Goal: Task Accomplishment & Management: Manage account settings

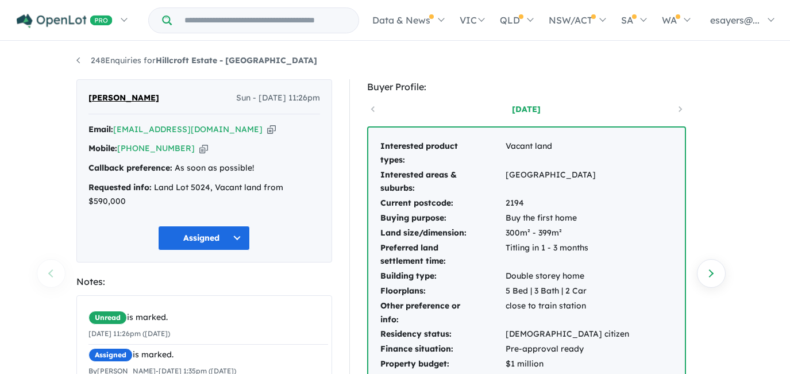
scroll to position [313, 0]
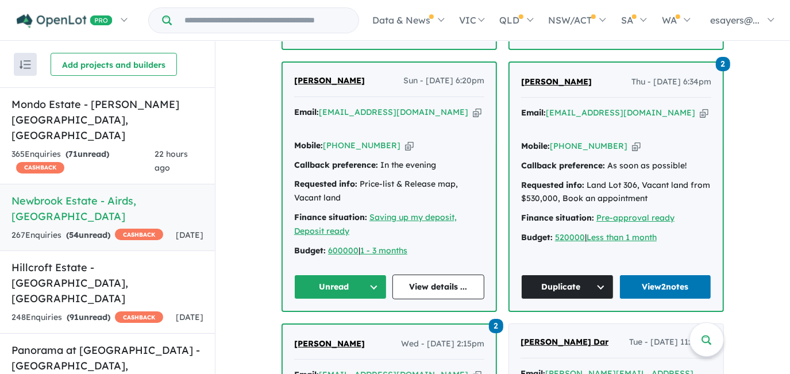
scroll to position [466, 0]
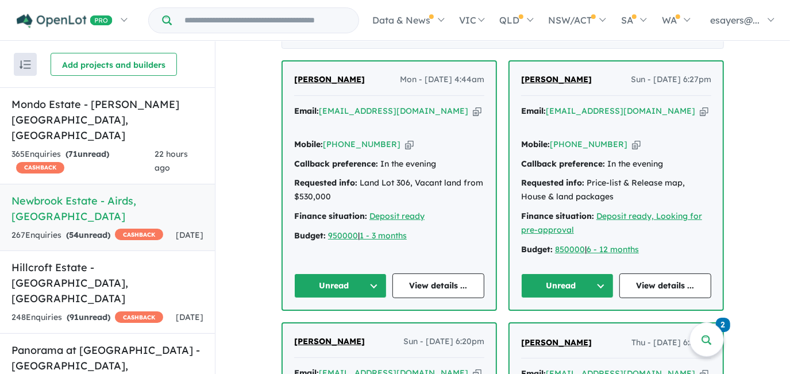
click at [648, 281] on link "View details ..." at bounding box center [665, 285] width 92 height 25
click at [542, 277] on button "Unread" at bounding box center [567, 285] width 92 height 25
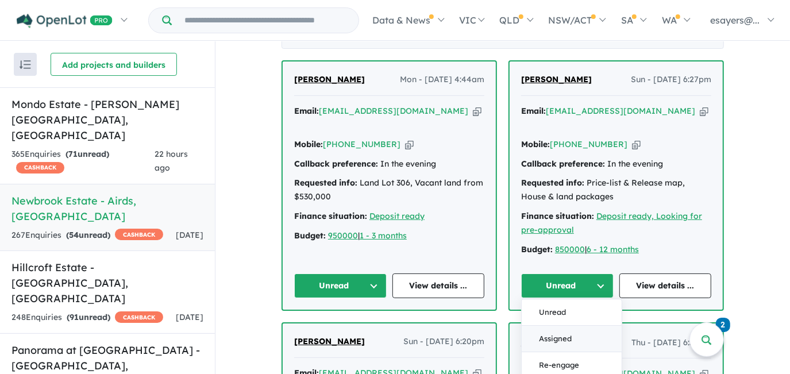
click at [550, 335] on button "Assigned" at bounding box center [571, 339] width 100 height 26
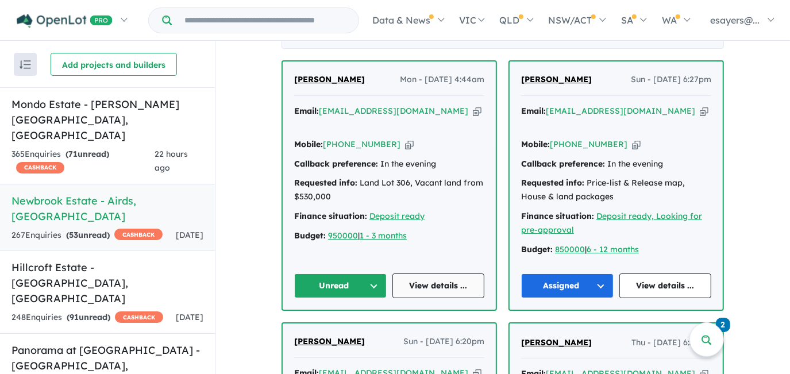
click at [421, 276] on link "View details ..." at bounding box center [438, 285] width 92 height 25
click at [324, 290] on button "Unread" at bounding box center [340, 285] width 92 height 25
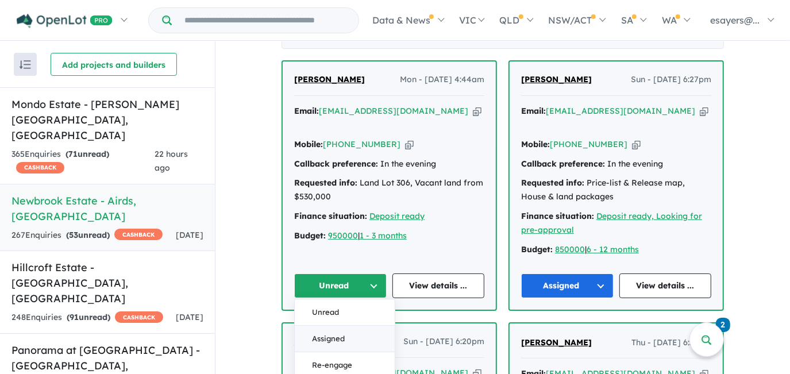
click at [334, 333] on button "Assigned" at bounding box center [345, 339] width 100 height 26
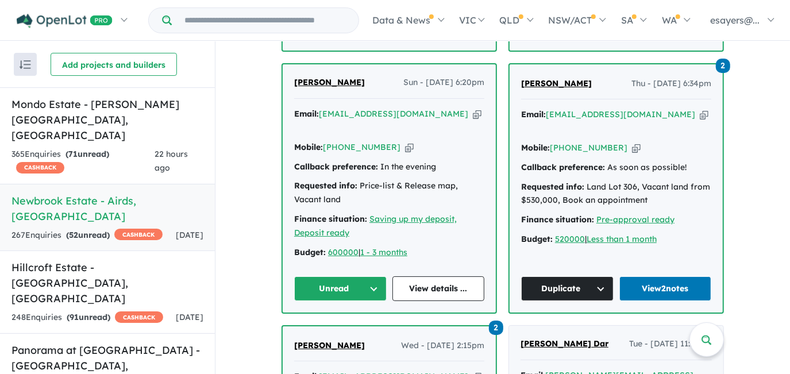
scroll to position [727, 0]
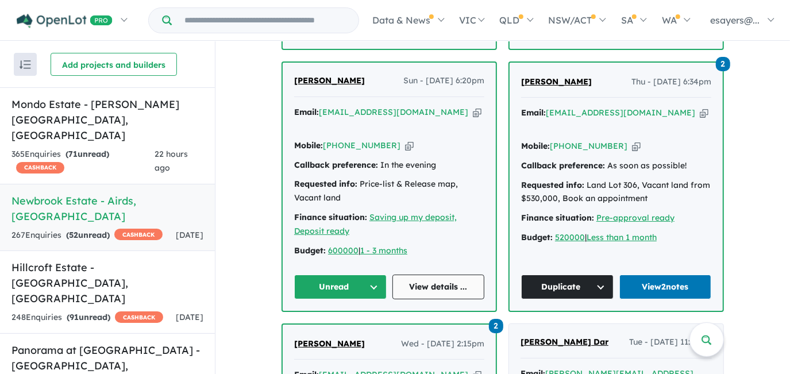
click at [436, 274] on link "View details ..." at bounding box center [438, 286] width 92 height 25
click at [349, 274] on button "Unread" at bounding box center [340, 286] width 92 height 25
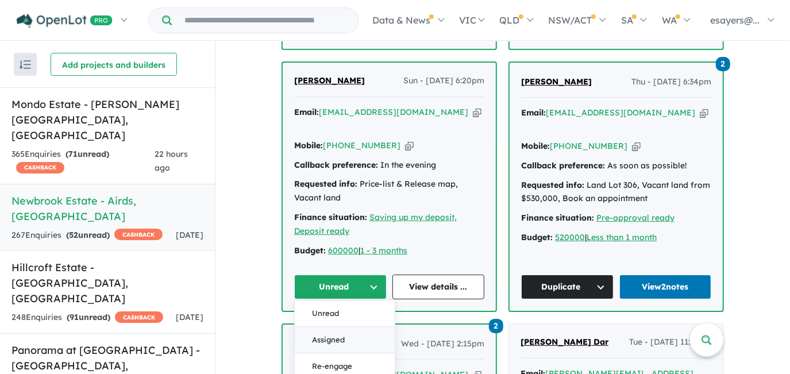
click at [347, 327] on button "Assigned" at bounding box center [345, 340] width 100 height 26
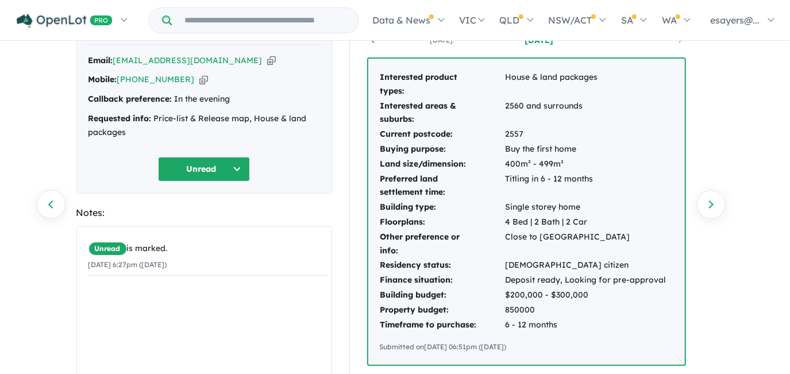
scroll to position [52, 0]
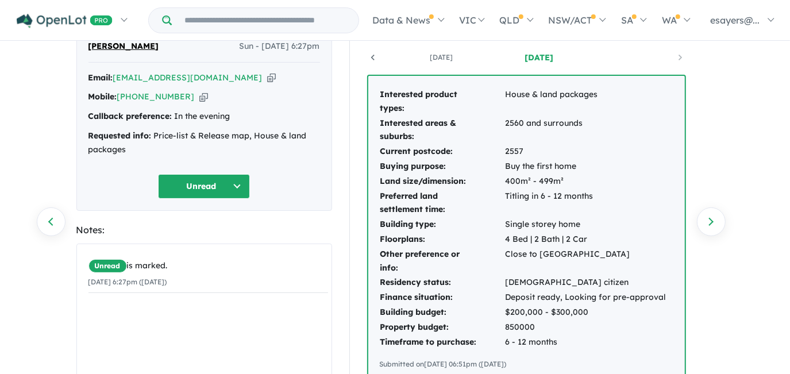
click at [267, 78] on icon "button" at bounding box center [271, 78] width 9 height 12
click at [267, 75] on icon "button" at bounding box center [271, 78] width 9 height 12
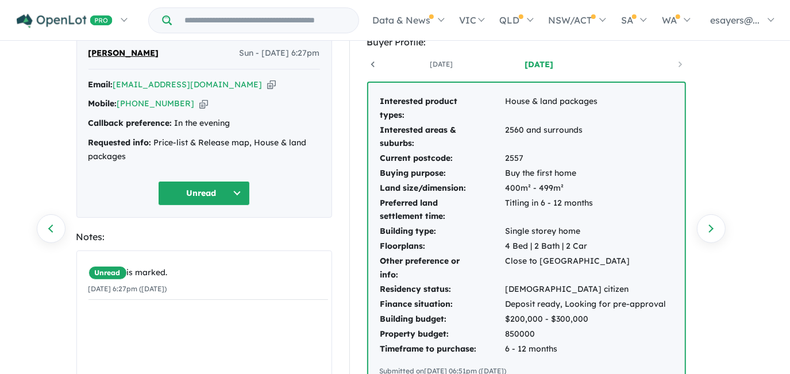
scroll to position [0, 0]
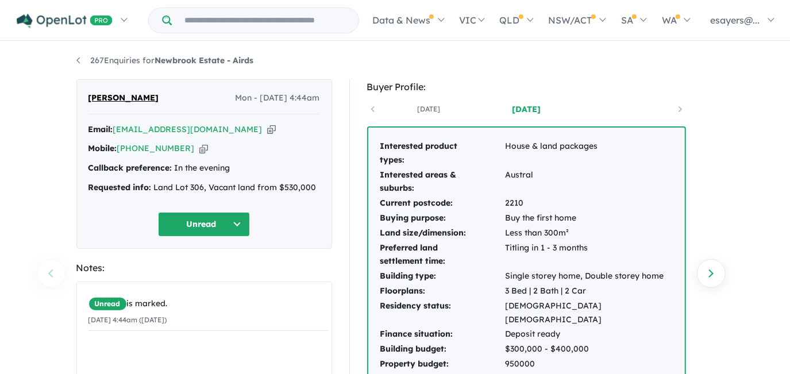
click at [267, 130] on icon "button" at bounding box center [271, 129] width 9 height 12
click at [267, 129] on icon "button" at bounding box center [271, 129] width 9 height 12
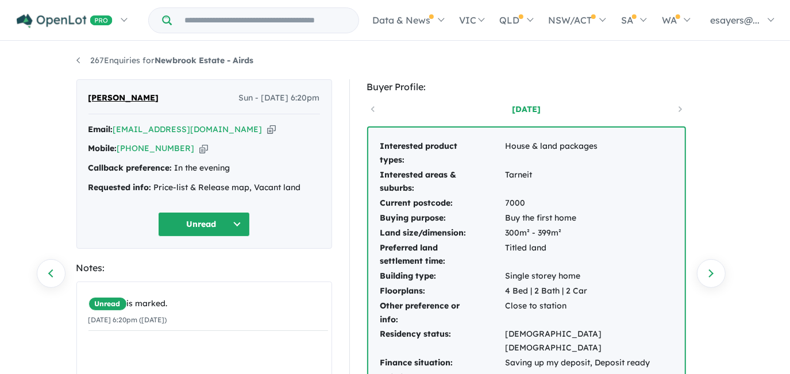
click at [267, 126] on icon "button" at bounding box center [271, 129] width 9 height 12
click at [267, 127] on icon "button" at bounding box center [271, 129] width 9 height 12
